Goal: Navigation & Orientation: Find specific page/section

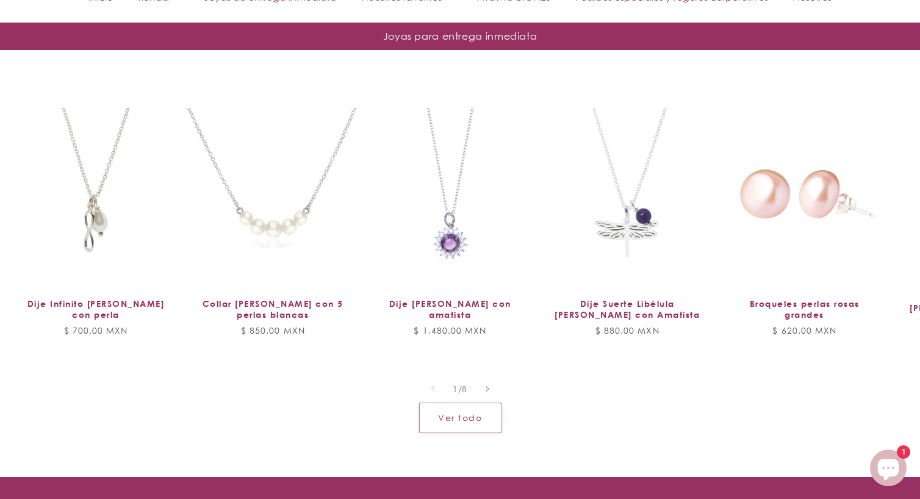
scroll to position [963, 0]
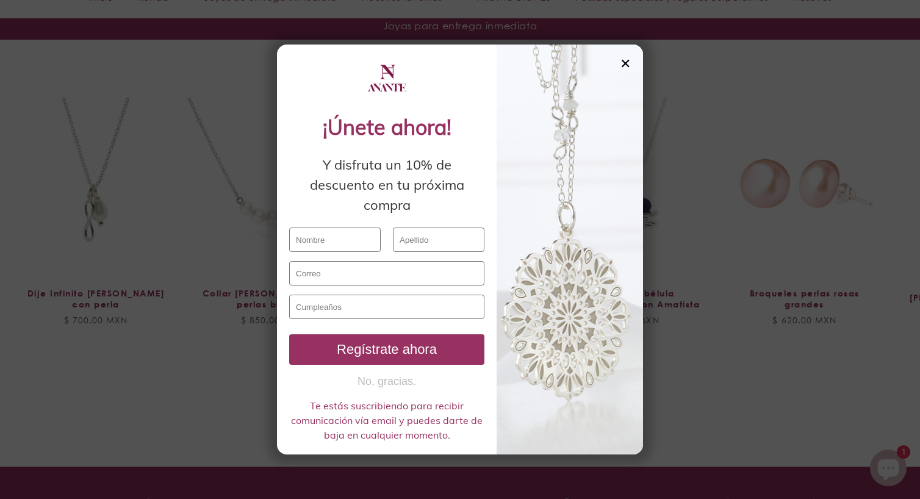
click at [627, 63] on div "✕" at bounding box center [625, 63] width 11 height 13
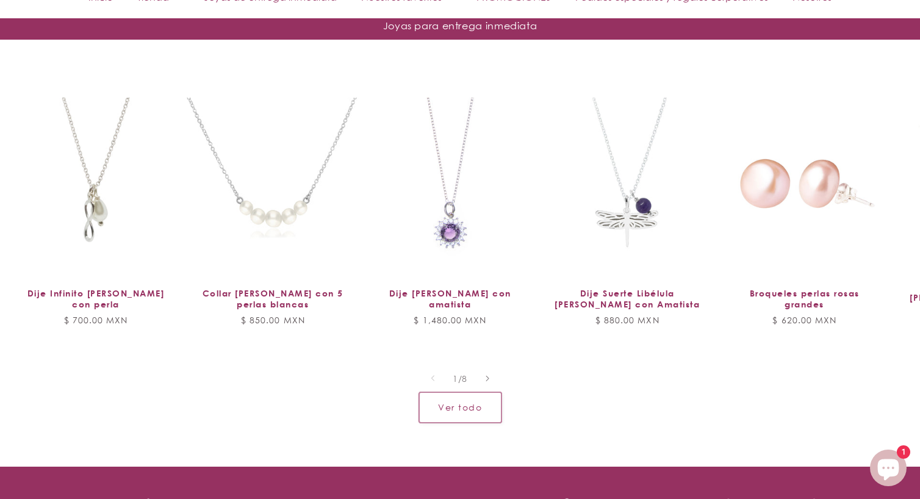
click at [475, 404] on link "Ver todo" at bounding box center [460, 407] width 82 height 30
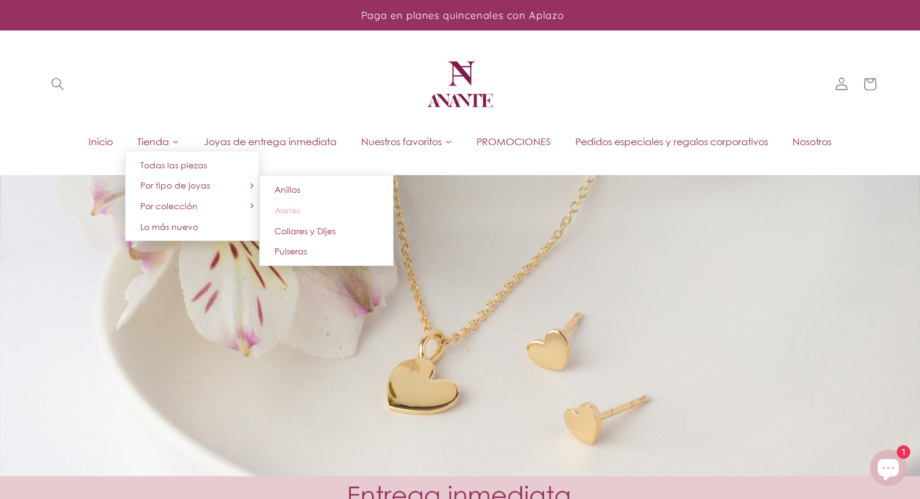
click at [288, 212] on span "Aretes" at bounding box center [288, 210] width 26 height 10
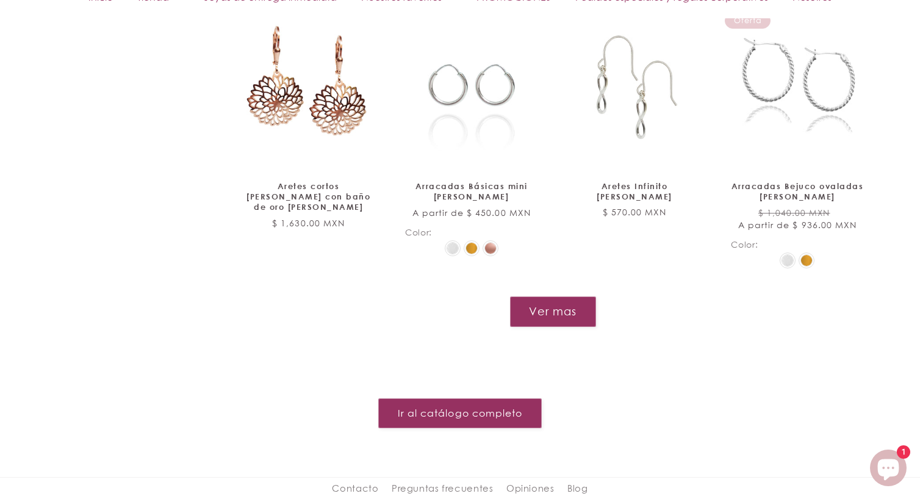
scroll to position [1339, 0]
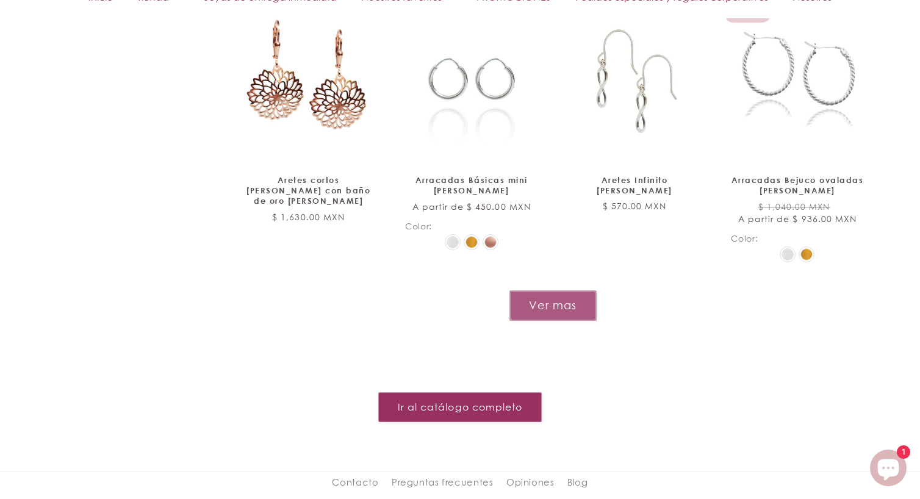
click at [579, 290] on button "Ver mas" at bounding box center [552, 305] width 87 height 30
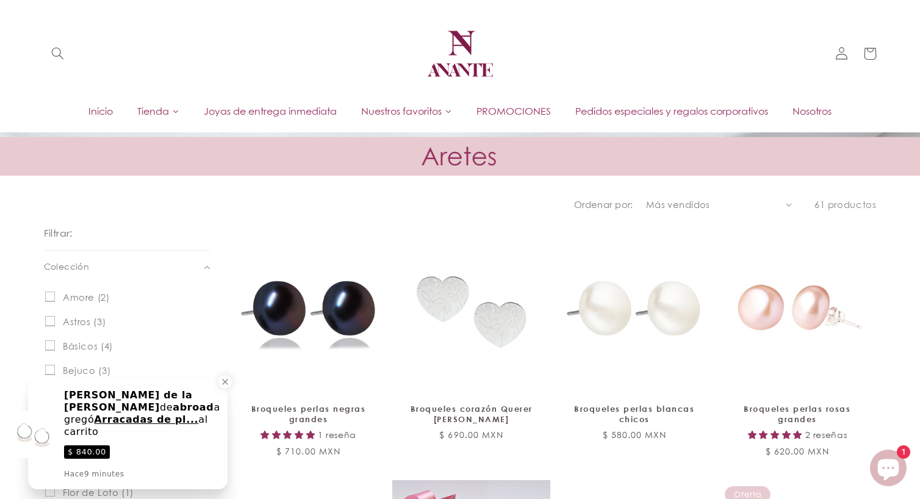
scroll to position [300, 0]
